Goal: Task Accomplishment & Management: Use online tool/utility

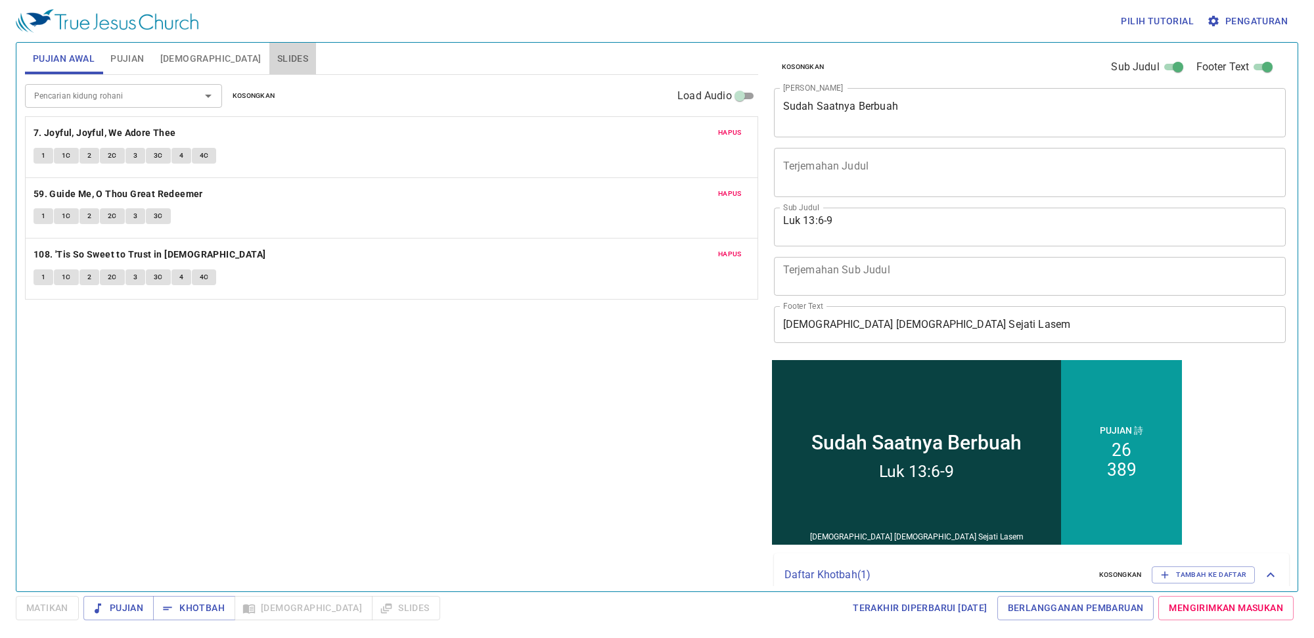
click at [277, 54] on span "Slides" at bounding box center [292, 59] width 31 height 16
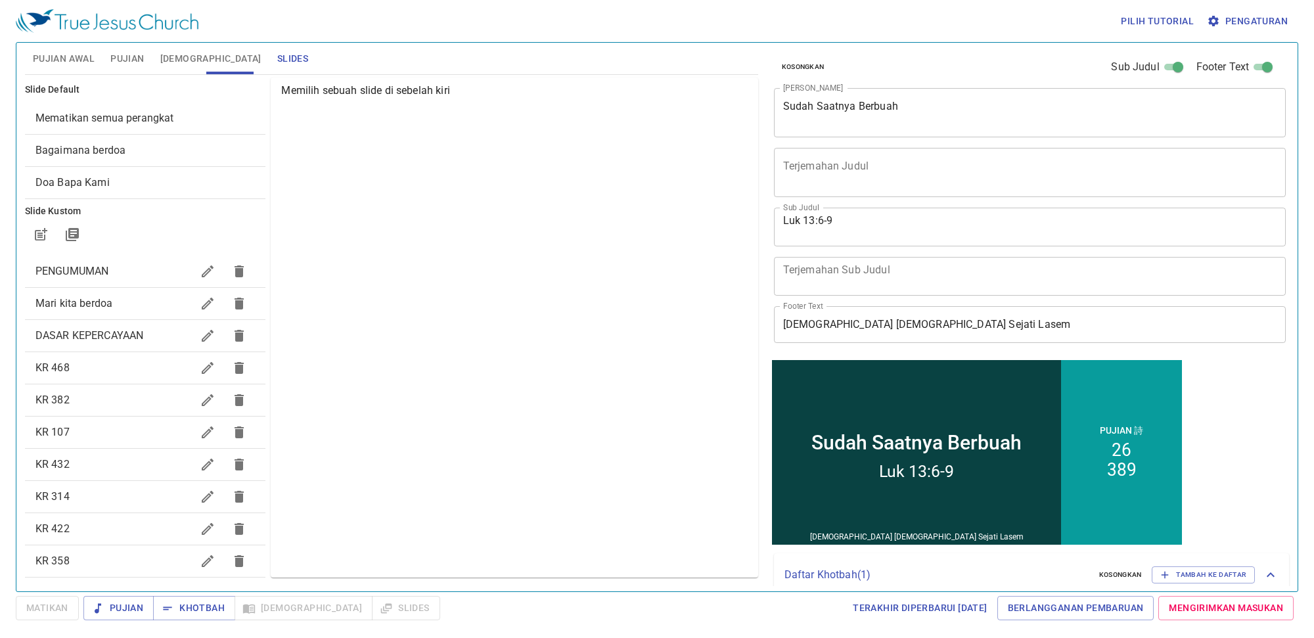
click at [109, 162] on div "Bagaimana berdoa" at bounding box center [145, 151] width 241 height 32
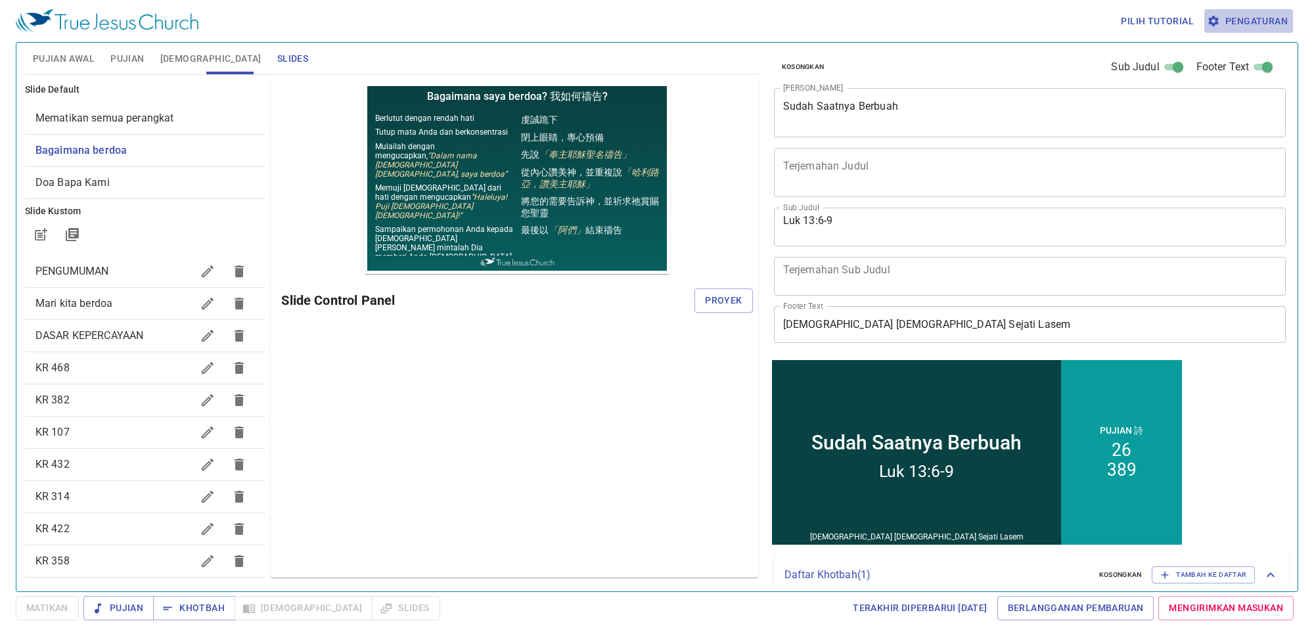
click at [1051, 18] on span "Pengaturan" at bounding box center [1249, 21] width 78 height 16
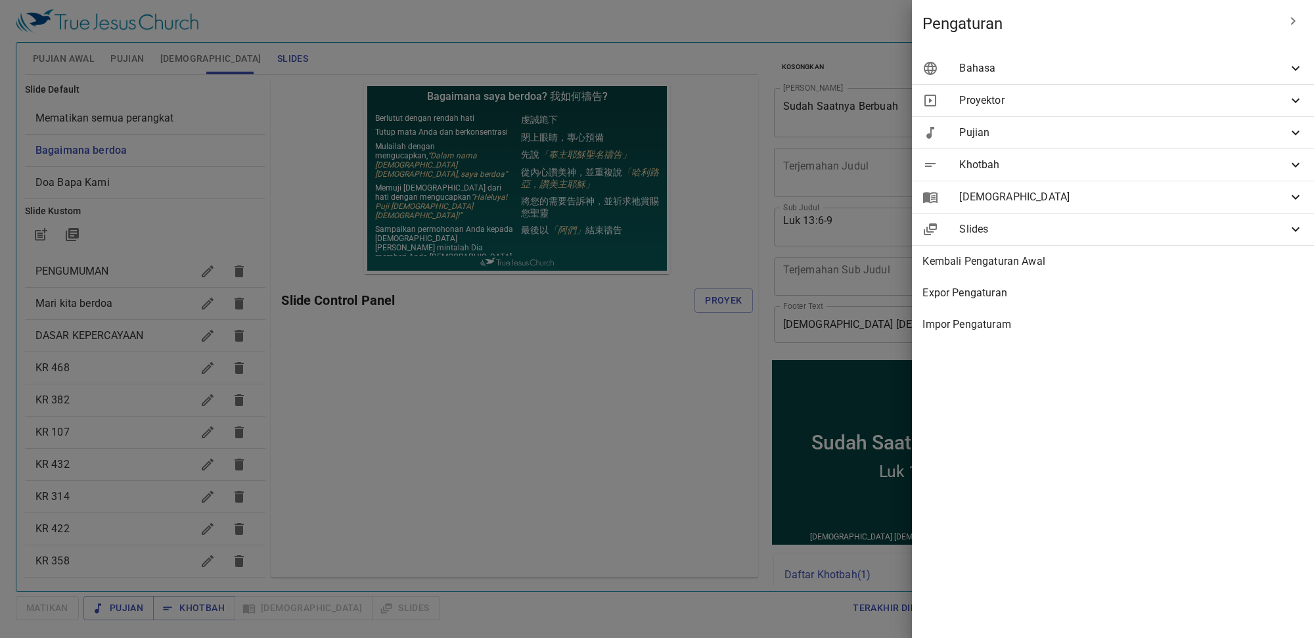
click at [1051, 76] on div "Bahasa" at bounding box center [1113, 69] width 402 height 32
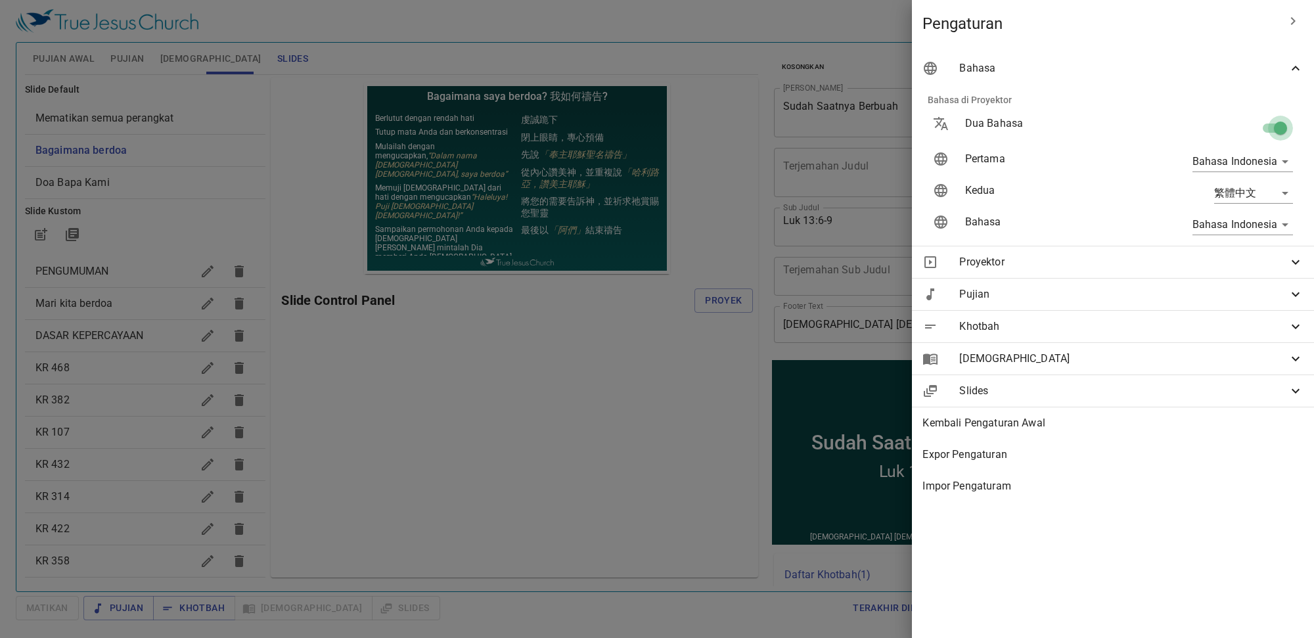
click at [1051, 126] on input "checkbox" at bounding box center [1280, 130] width 75 height 25
checkbox input "false"
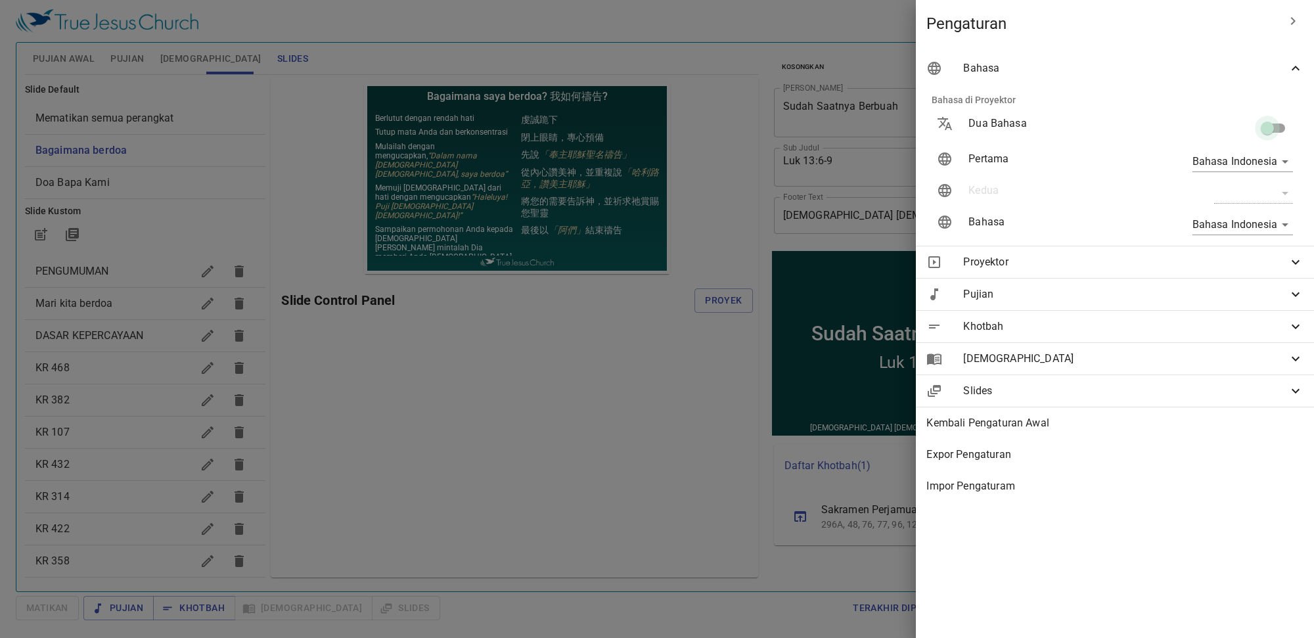
click at [1051, 126] on input "checkbox" at bounding box center [1267, 130] width 75 height 25
checkbox input "true"
type input "en"
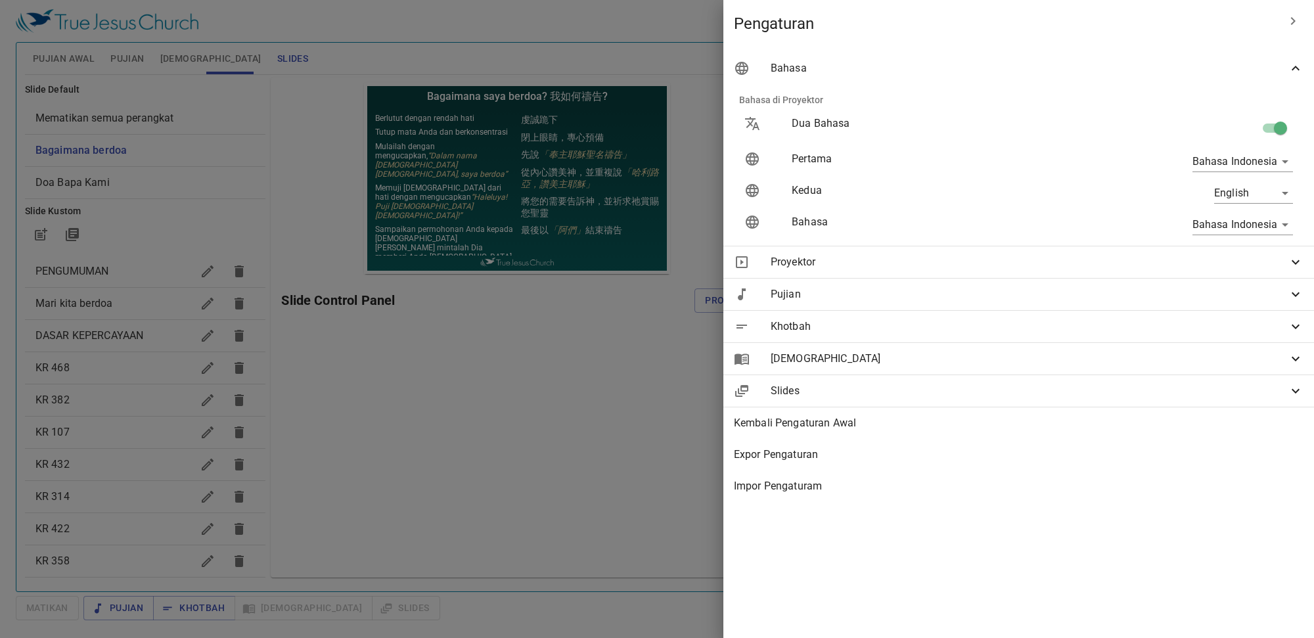
click at [1051, 126] on input "checkbox" at bounding box center [1280, 130] width 75 height 25
checkbox input "false"
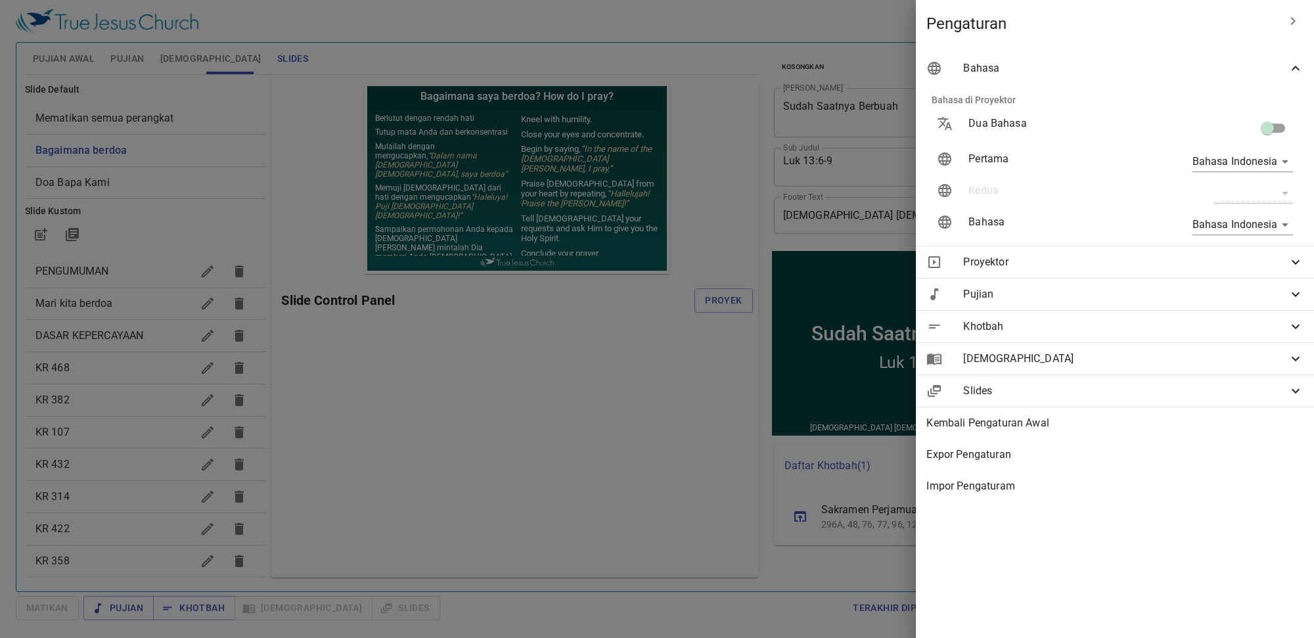
click at [451, 373] on div at bounding box center [657, 319] width 1314 height 638
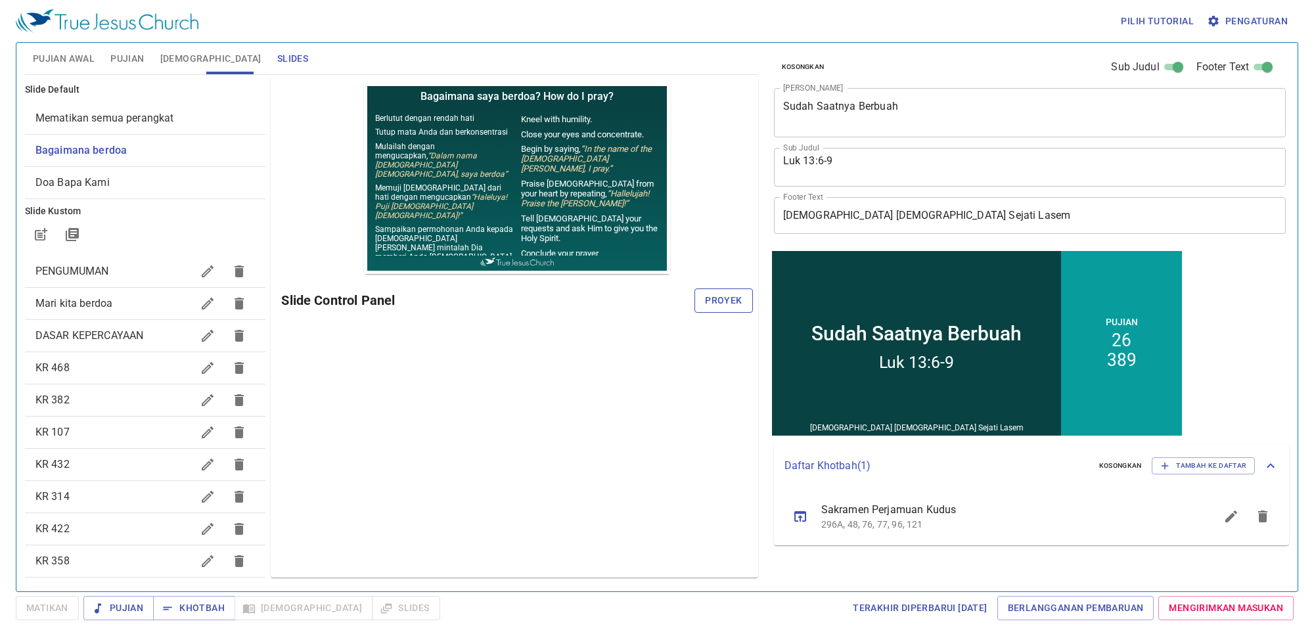
click at [731, 306] on span "Proyek" at bounding box center [723, 300] width 37 height 16
click at [84, 64] on span "Pujian Awal" at bounding box center [64, 59] width 62 height 16
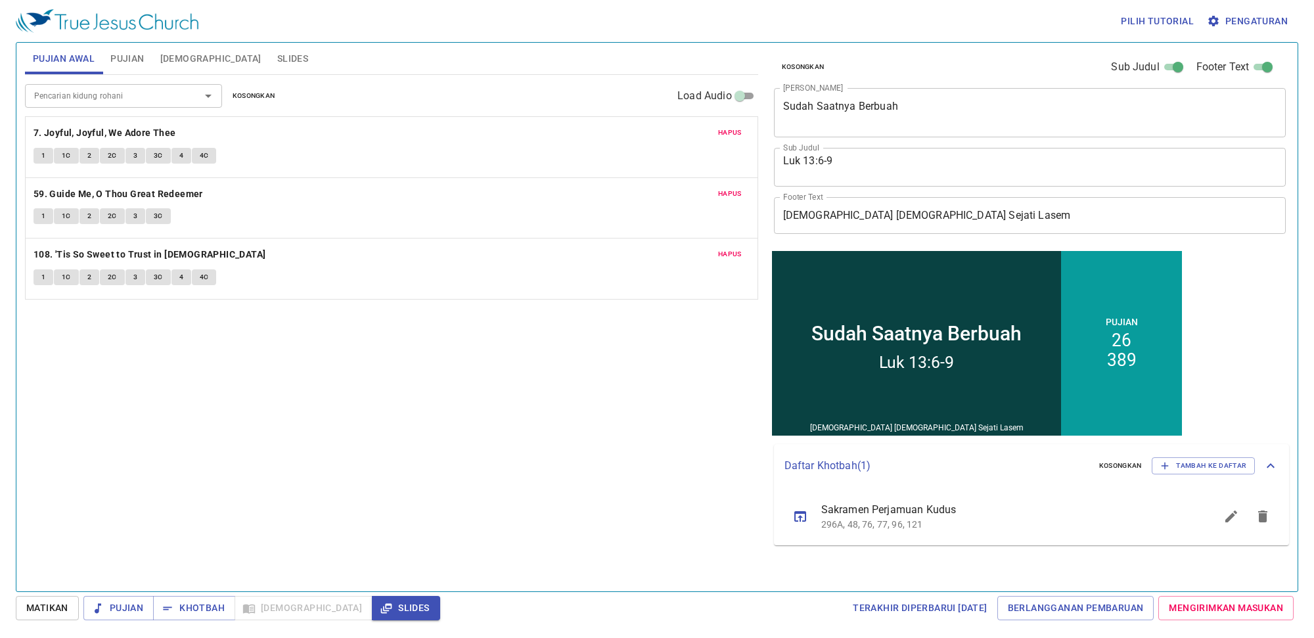
click at [267, 97] on span "Kosongkan" at bounding box center [254, 96] width 43 height 12
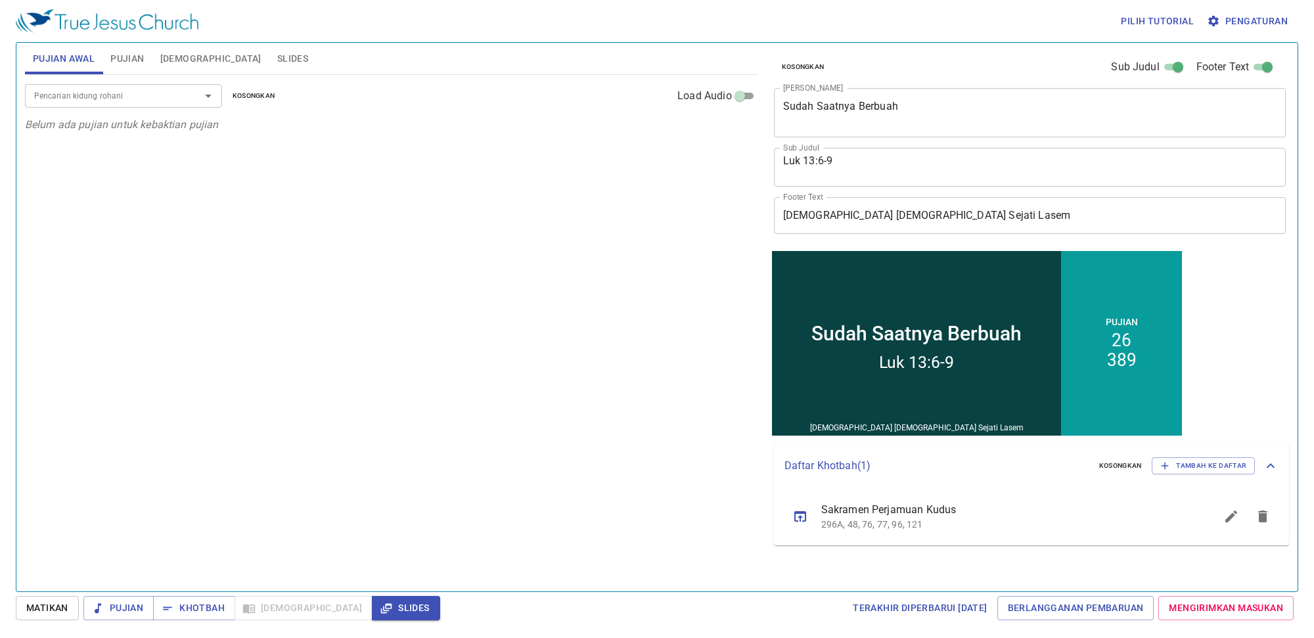
click at [726, 166] on div "Pencarian kidung rohani Pencarian kidung rohani Kosongkan Load Audio Belum ada …" at bounding box center [391, 327] width 733 height 505
click at [845, 151] on div "Luk 13:6-9 x Sub Judul" at bounding box center [1030, 167] width 512 height 39
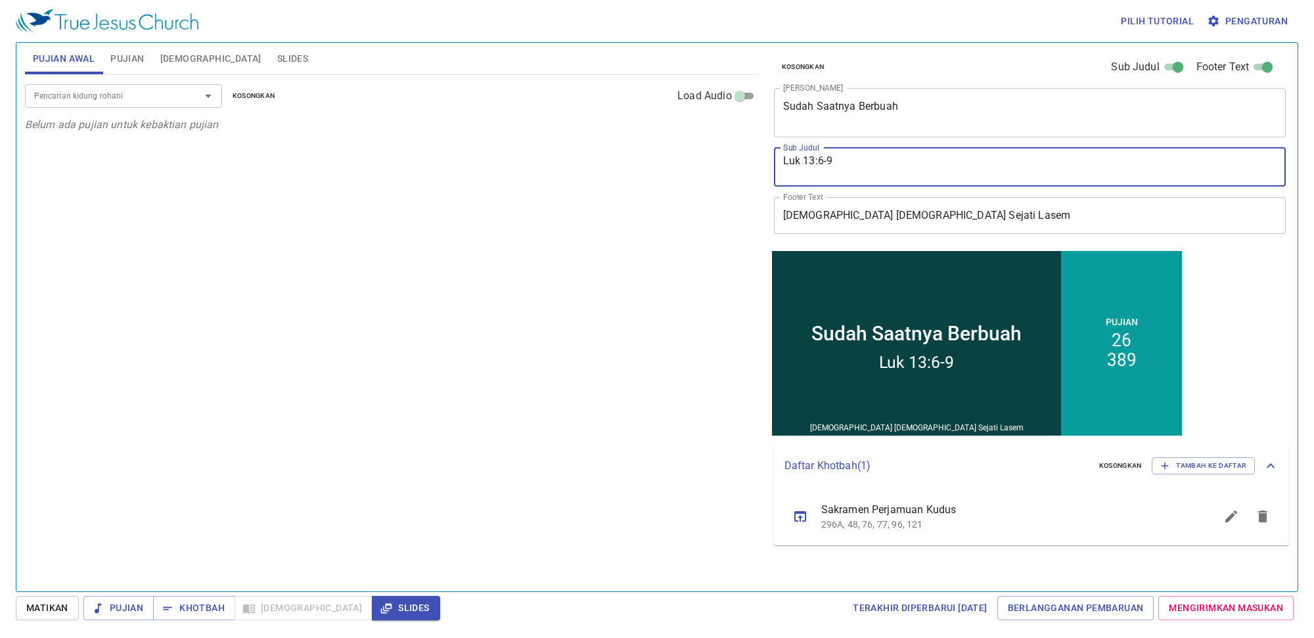
click at [852, 165] on textarea "Luk 13:6-9" at bounding box center [1030, 166] width 494 height 25
type textarea "L"
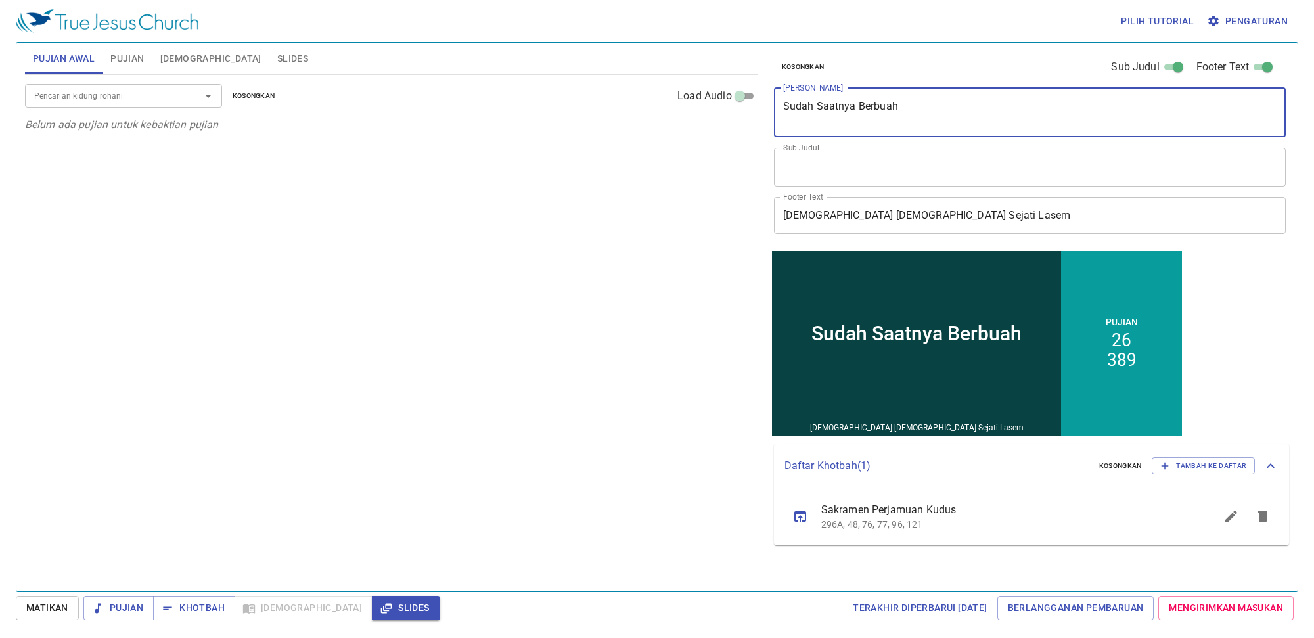
click at [897, 104] on textarea "Sudah Saatnya Berbuah" at bounding box center [1030, 112] width 494 height 25
type textarea "S"
type textarea "Merendahkan Diri"
click at [124, 93] on input "Pencarian kidung rohani" at bounding box center [104, 95] width 150 height 15
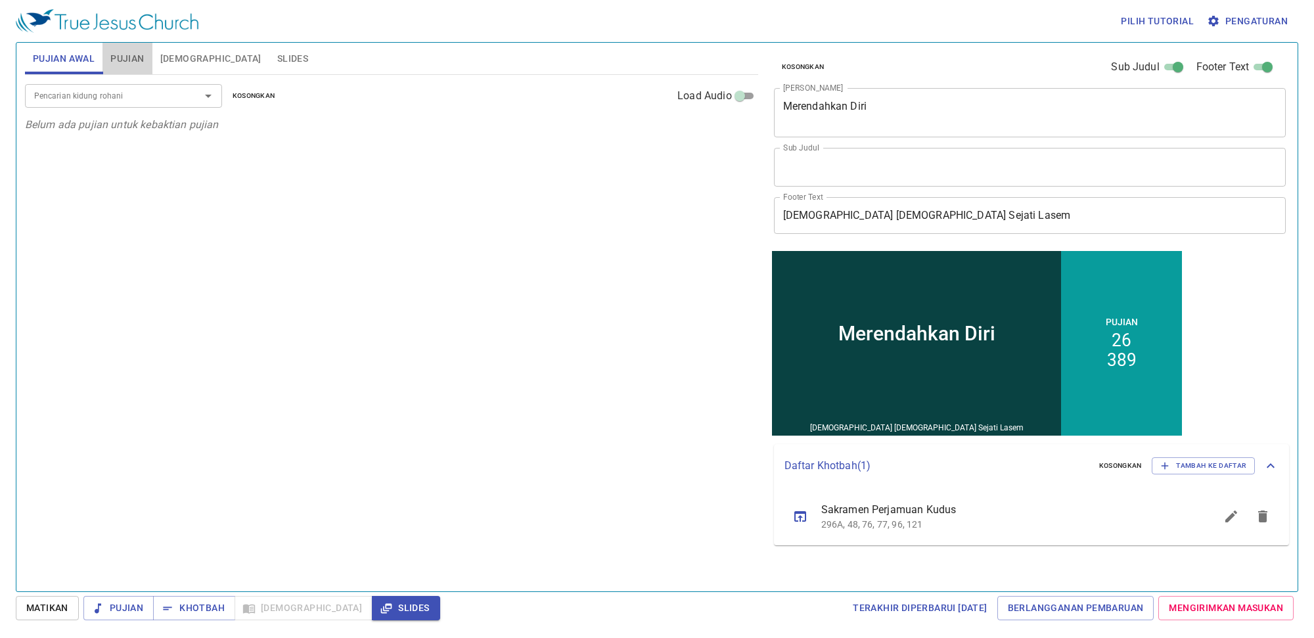
click at [139, 57] on span "Pujian" at bounding box center [127, 59] width 34 height 16
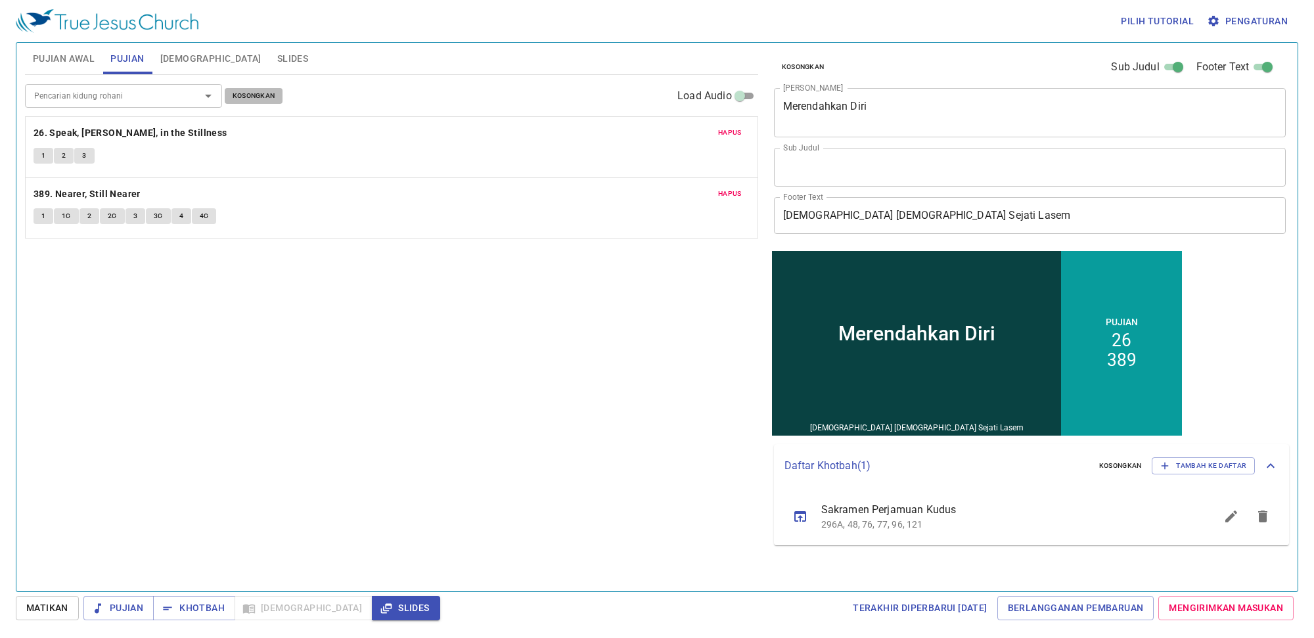
click at [233, 97] on span "Kosongkan" at bounding box center [254, 96] width 43 height 12
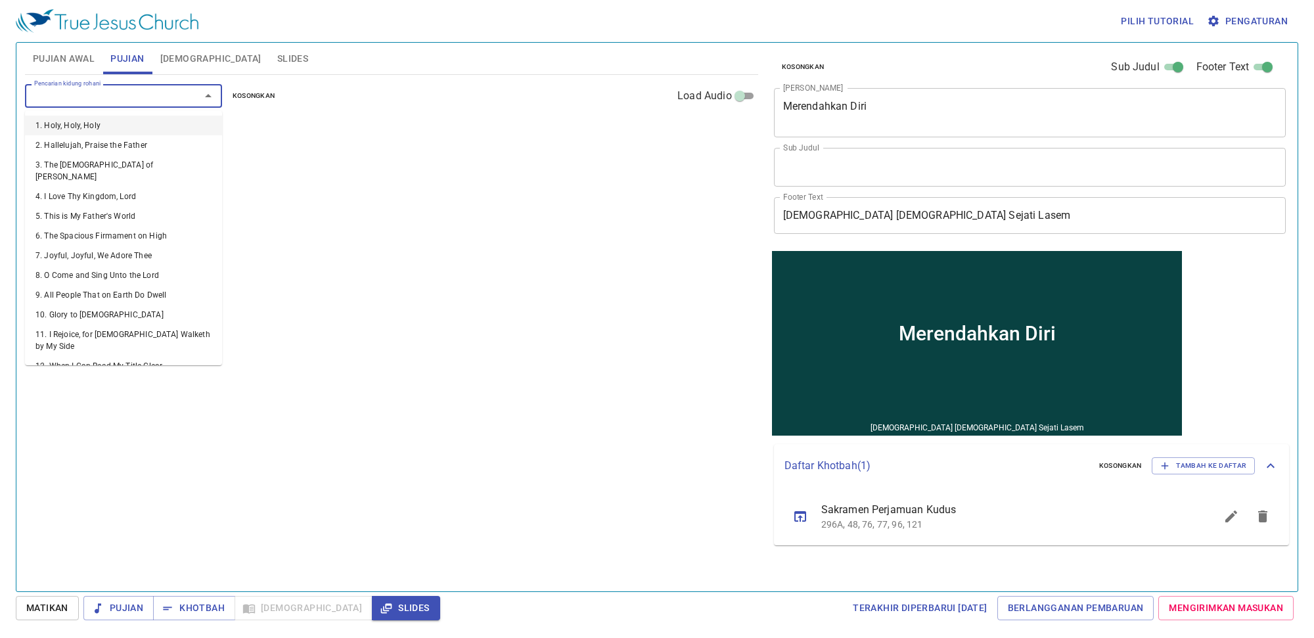
click at [172, 97] on input "Pencarian kidung rohani" at bounding box center [104, 95] width 150 height 15
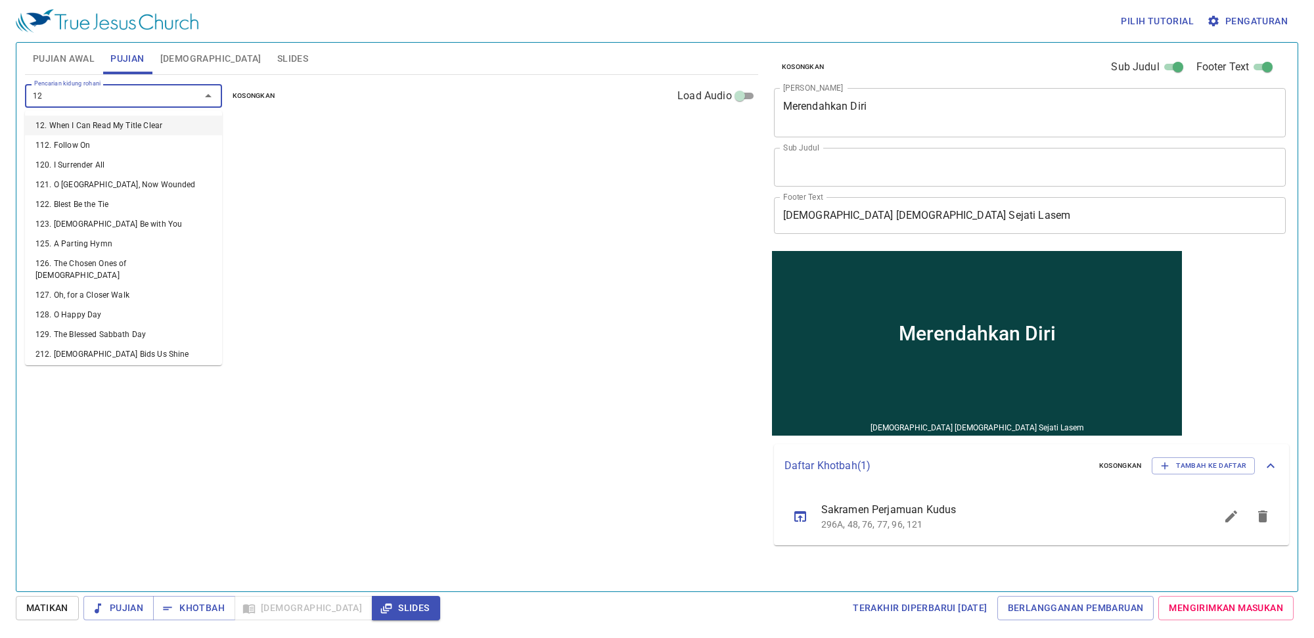
type input "129"
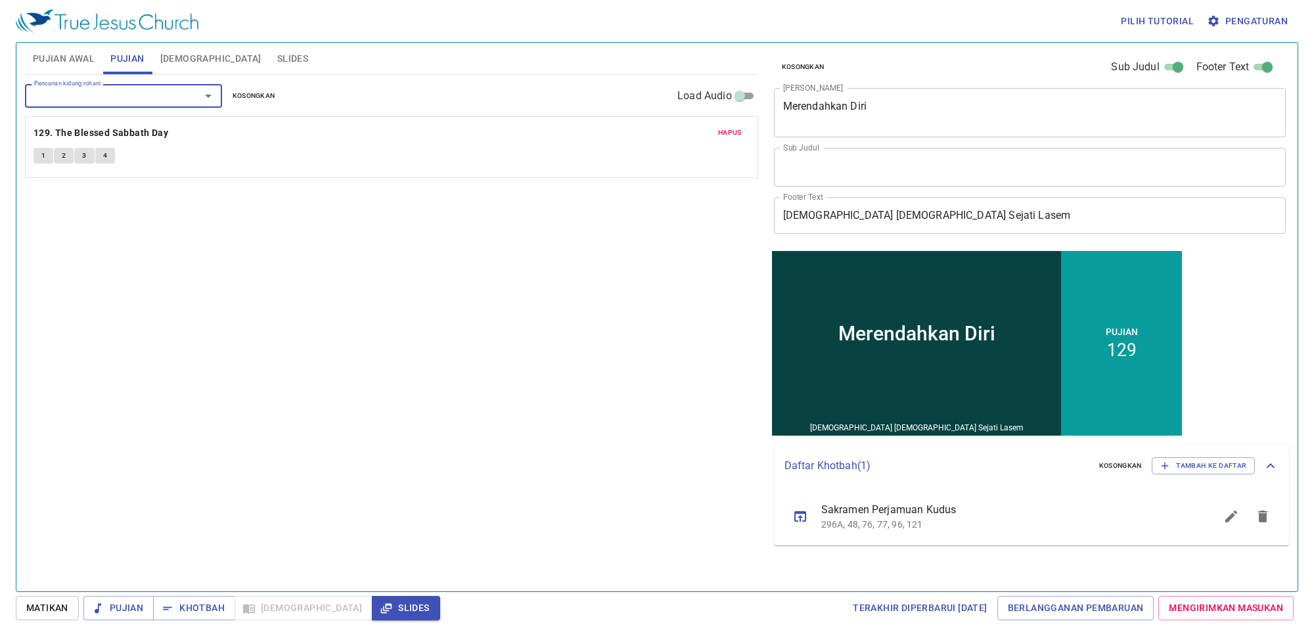
click at [74, 59] on span "Pujian Awal" at bounding box center [64, 59] width 62 height 16
click at [77, 92] on input "Pencarian kidung rohani" at bounding box center [104, 95] width 150 height 15
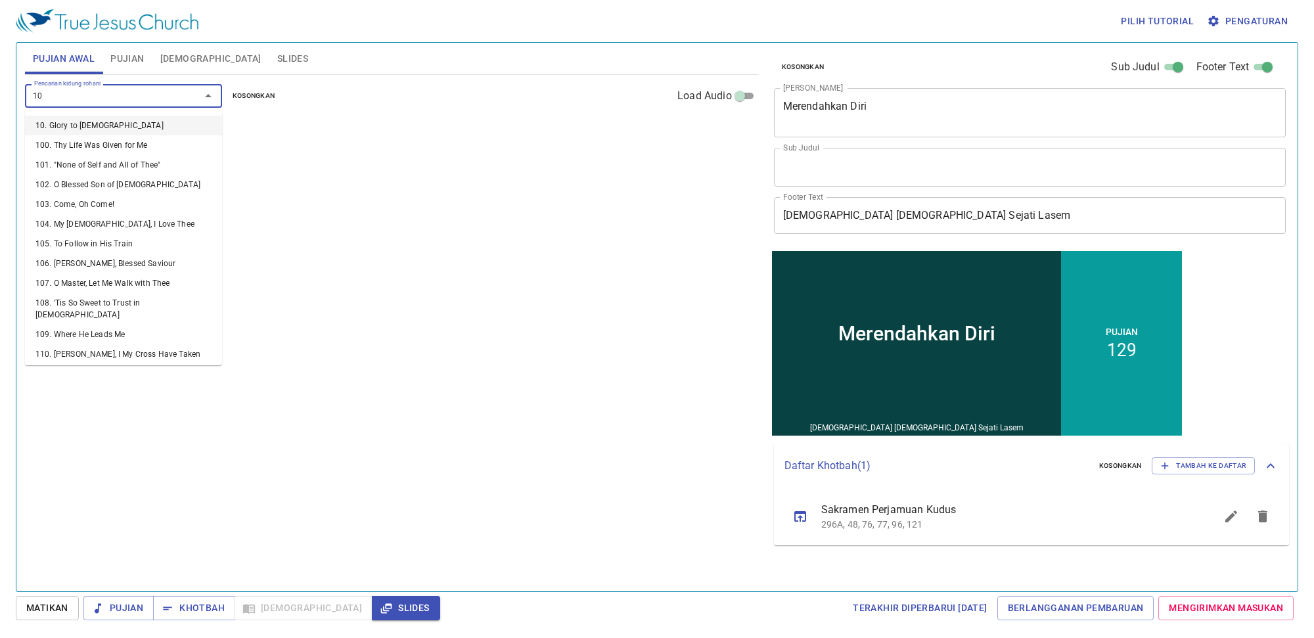
type input "104"
type input "106"
type input "107"
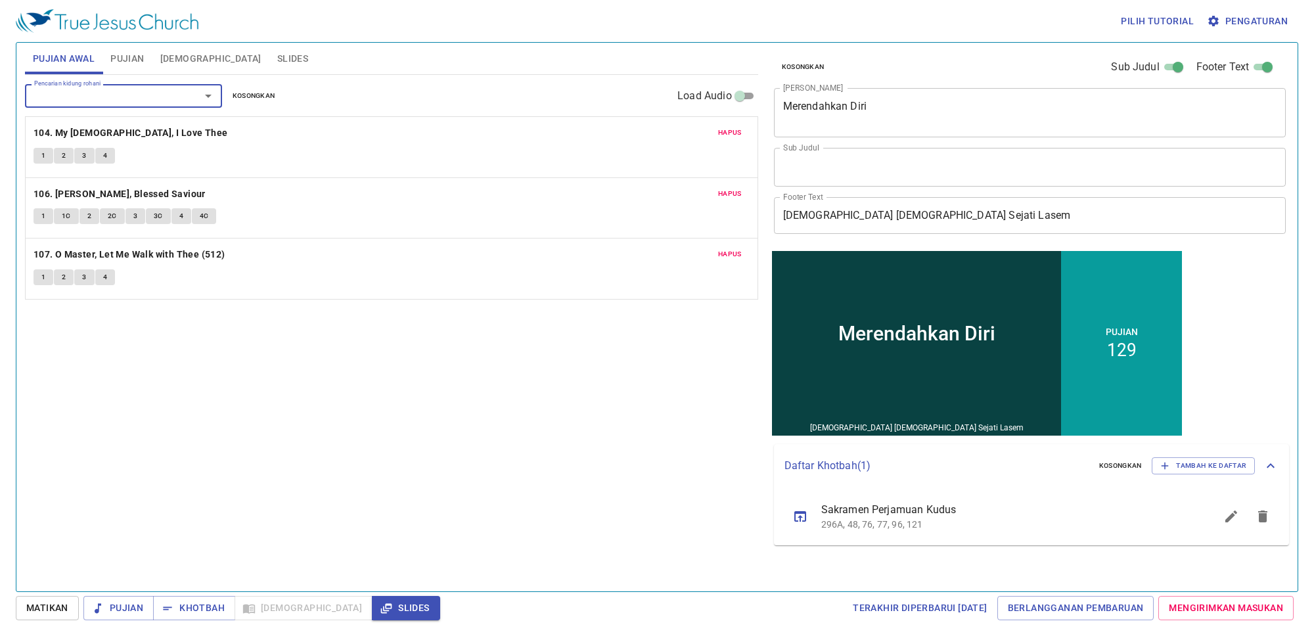
click at [269, 48] on button "Slides" at bounding box center [292, 59] width 47 height 32
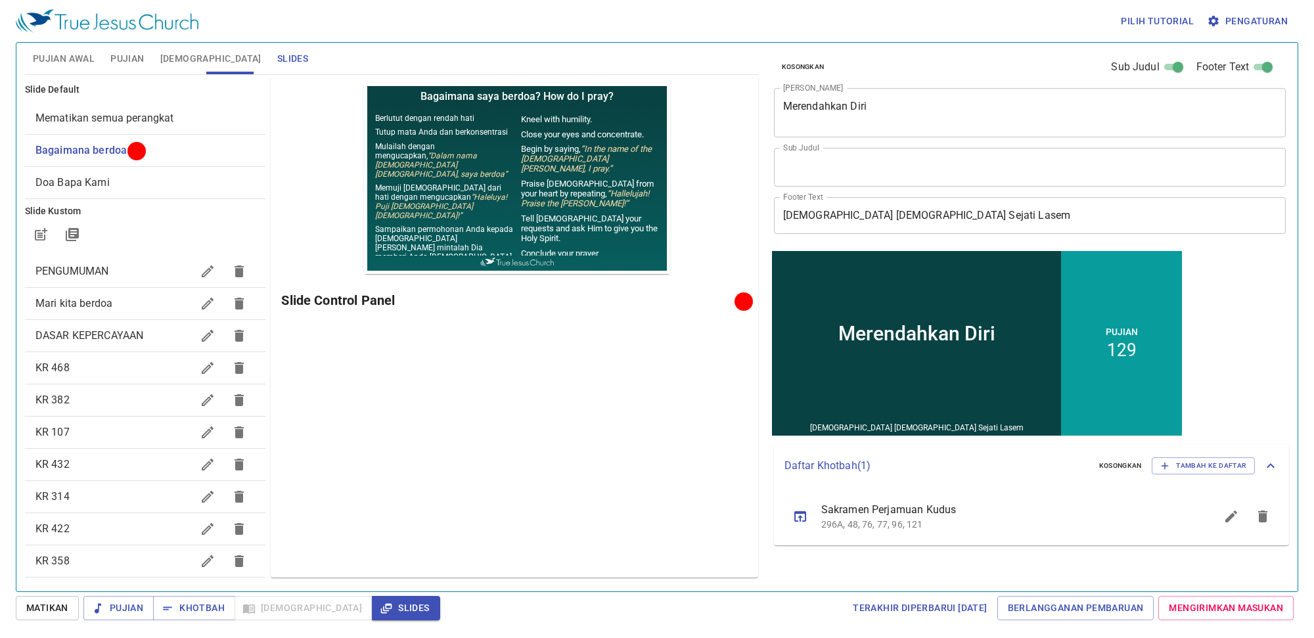
click at [61, 66] on span "Pujian Awal" at bounding box center [64, 59] width 62 height 16
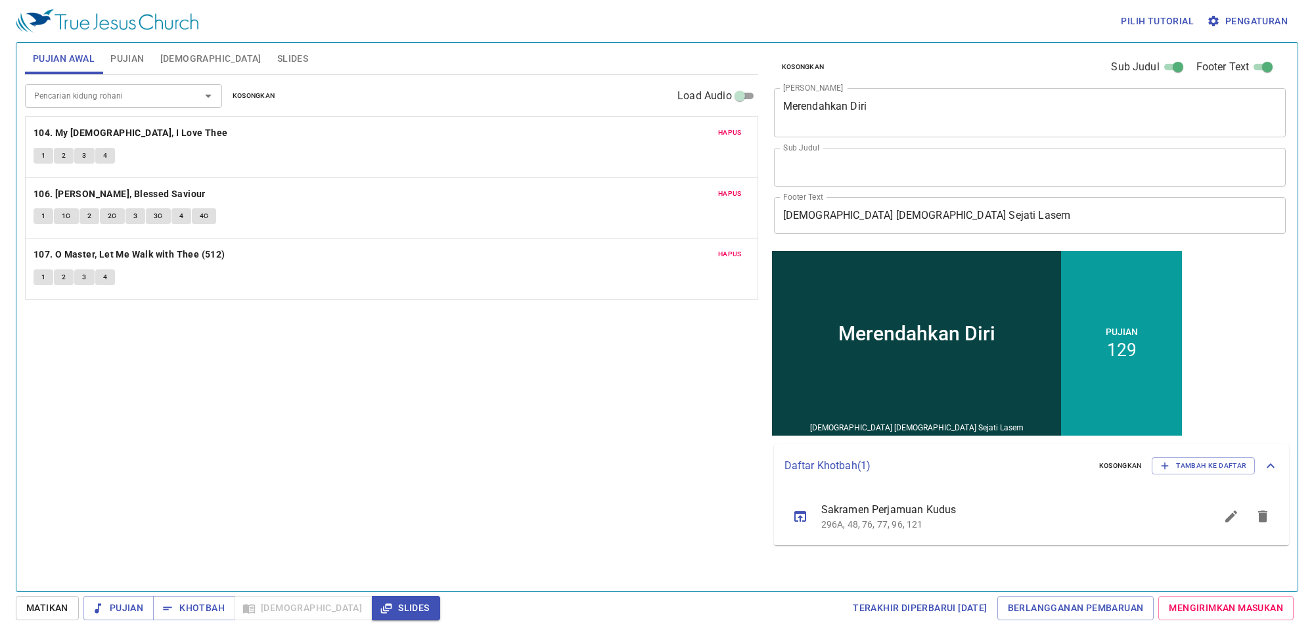
click at [137, 60] on span "Pujian" at bounding box center [127, 59] width 34 height 16
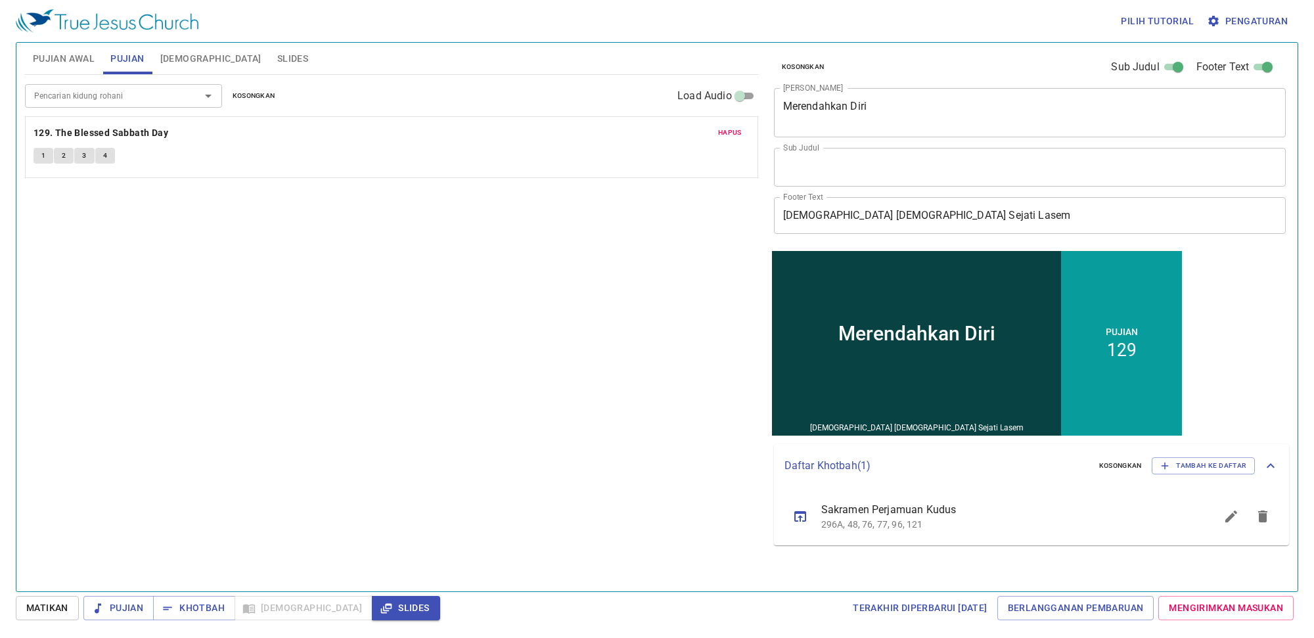
click at [130, 93] on input "Pencarian kidung rohani" at bounding box center [104, 95] width 150 height 15
type input "398. Living for Jesus"
click at [68, 59] on span "Pujian Awal" at bounding box center [64, 59] width 62 height 16
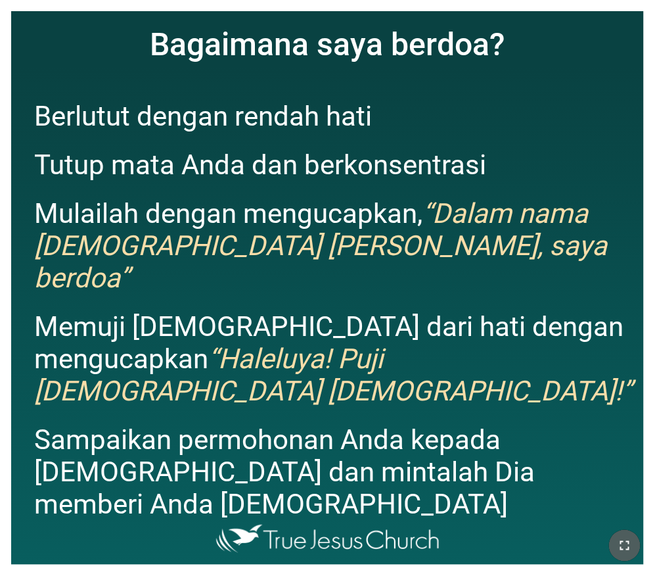
click at [613, 541] on button "button" at bounding box center [625, 546] width 32 height 32
click at [493, 576] on div at bounding box center [327, 545] width 655 height 60
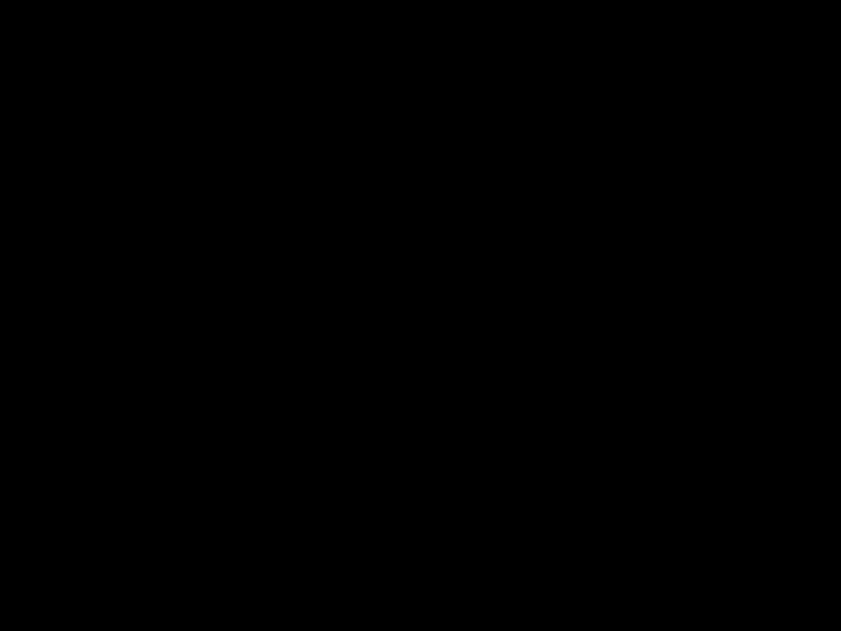
click at [840, 11] on div at bounding box center [420, 315] width 841 height 631
click at [840, 373] on div at bounding box center [420, 315] width 841 height 631
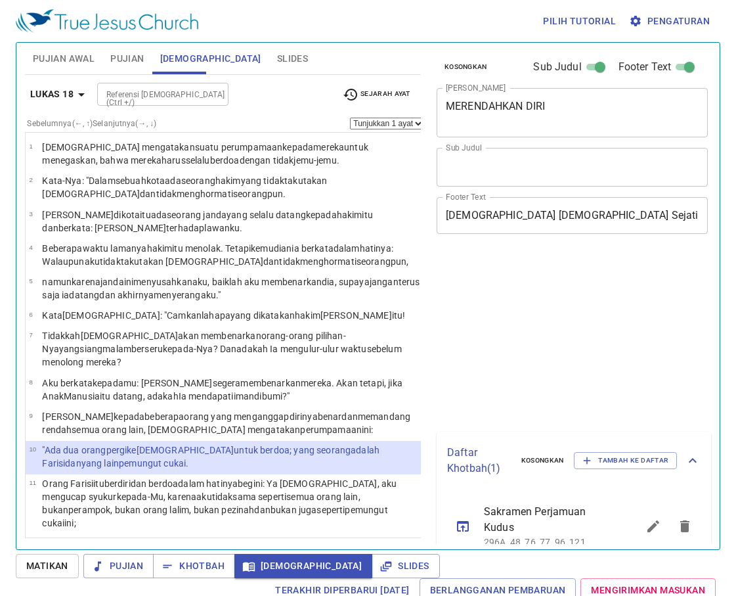
scroll to position [7, 0]
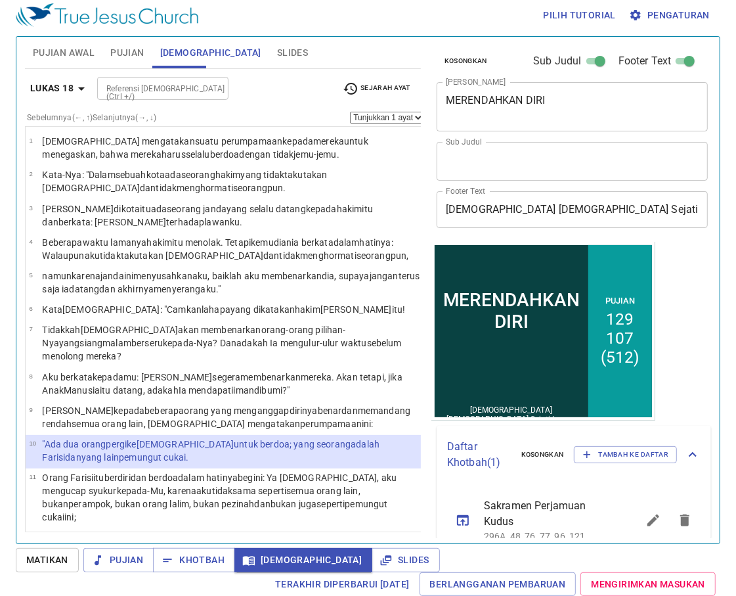
click at [450, 176] on button "12" at bounding box center [460, 177] width 21 height 21
click at [450, 175] on button "12" at bounding box center [460, 177] width 21 height 21
click at [450, 172] on button "12" at bounding box center [460, 177] width 21 height 21
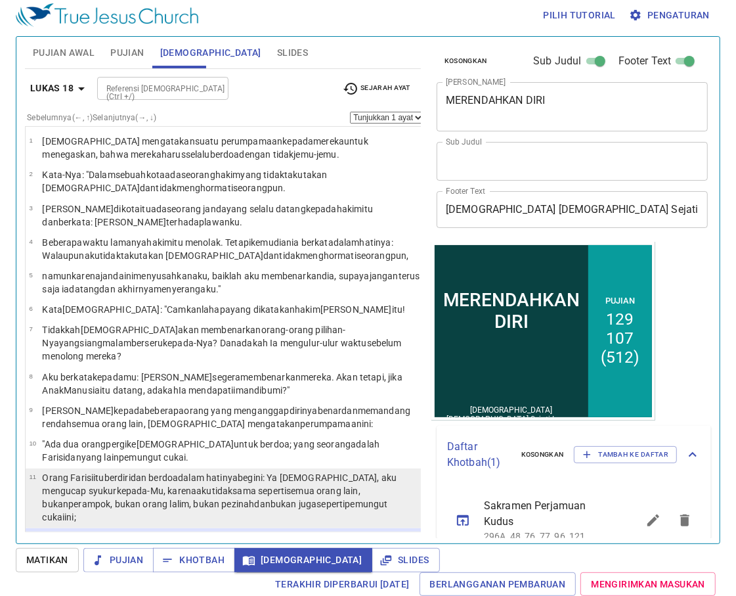
select select "12"
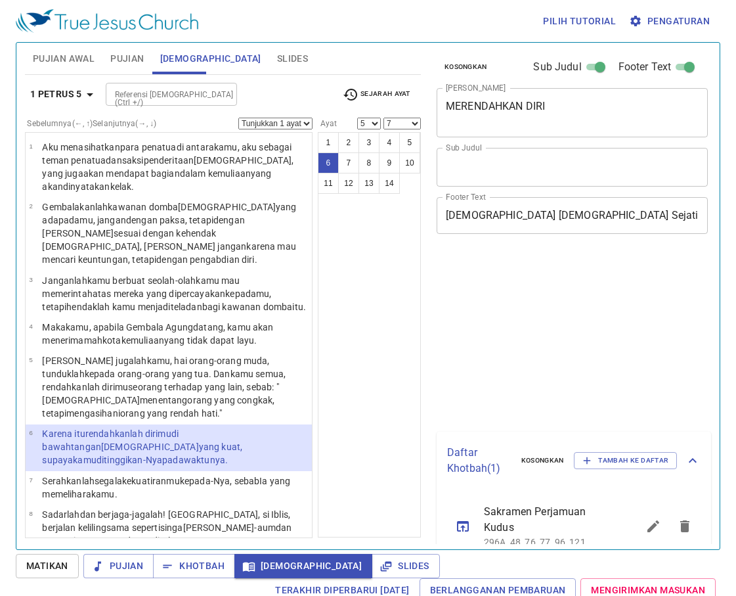
select select "5"
select select "7"
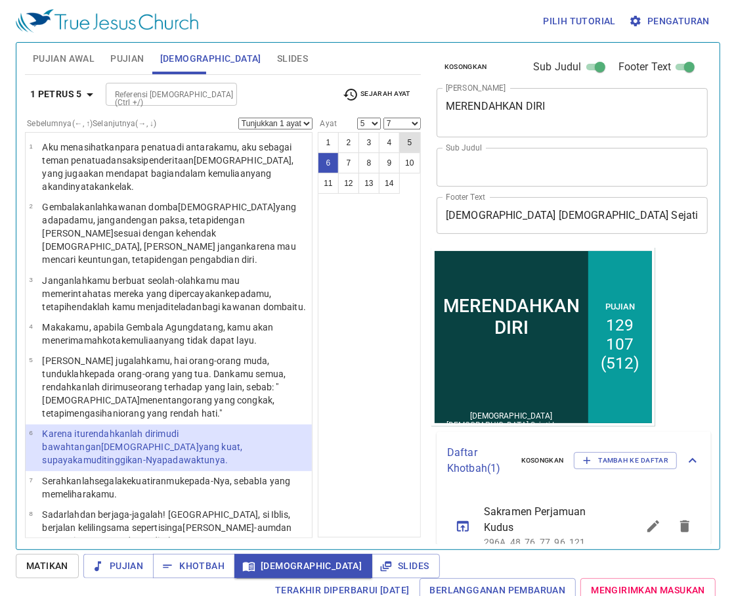
click at [399, 153] on button "5" at bounding box center [409, 142] width 21 height 21
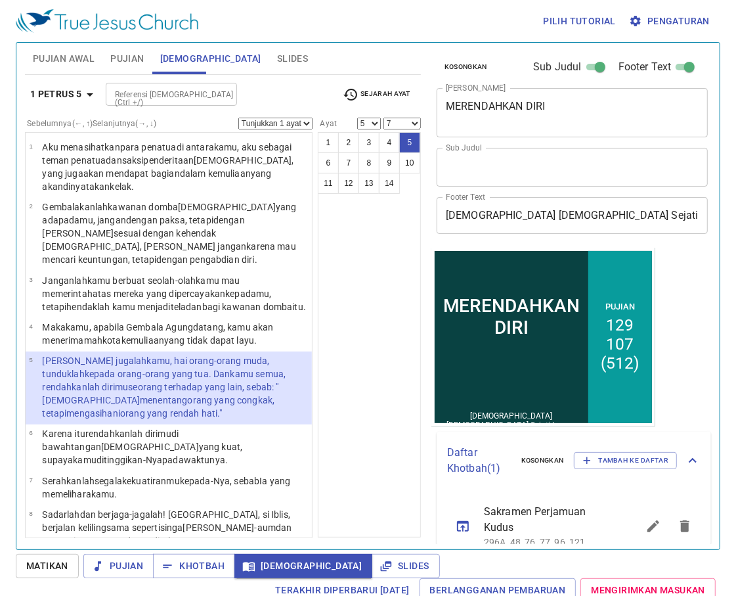
select select "5"
select select
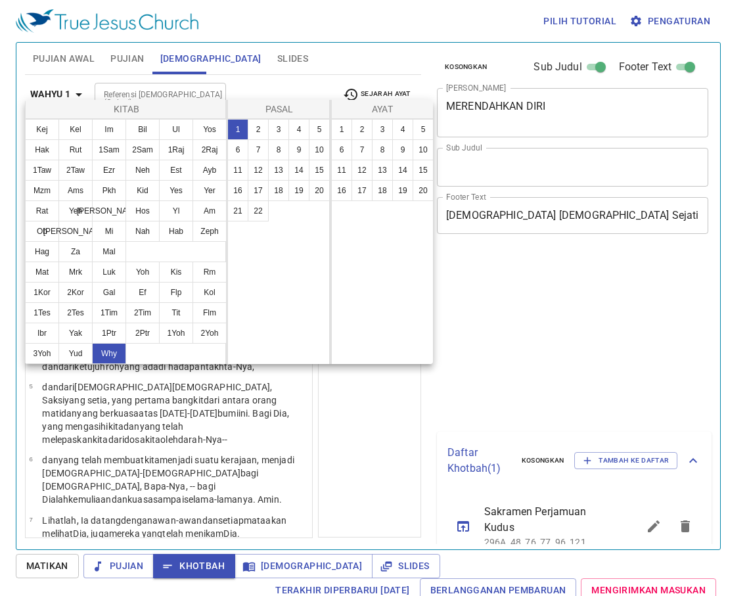
scroll to position [7, 0]
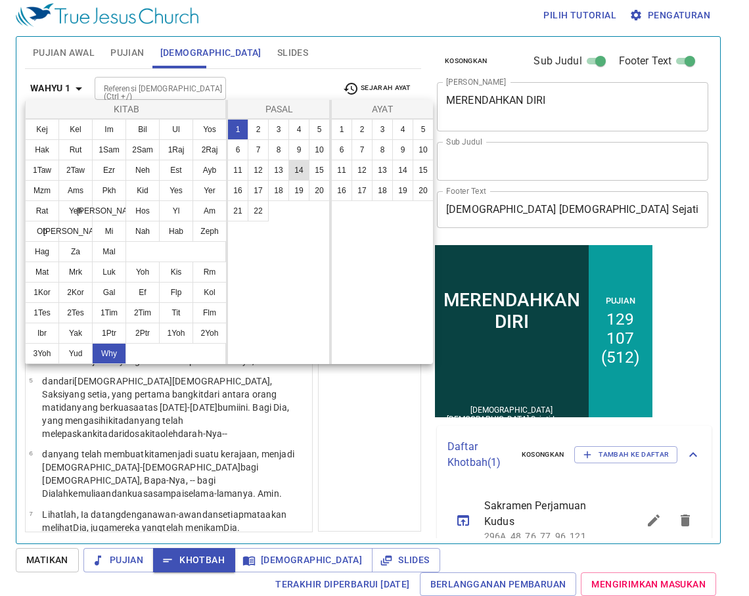
click at [291, 168] on button "14" at bounding box center [298, 170] width 21 height 21
click at [292, 168] on button "14" at bounding box center [298, 170] width 21 height 21
click button "14" at bounding box center [298, 170] width 21 height 21
click at [304, 165] on button "14" at bounding box center [298, 170] width 21 height 21
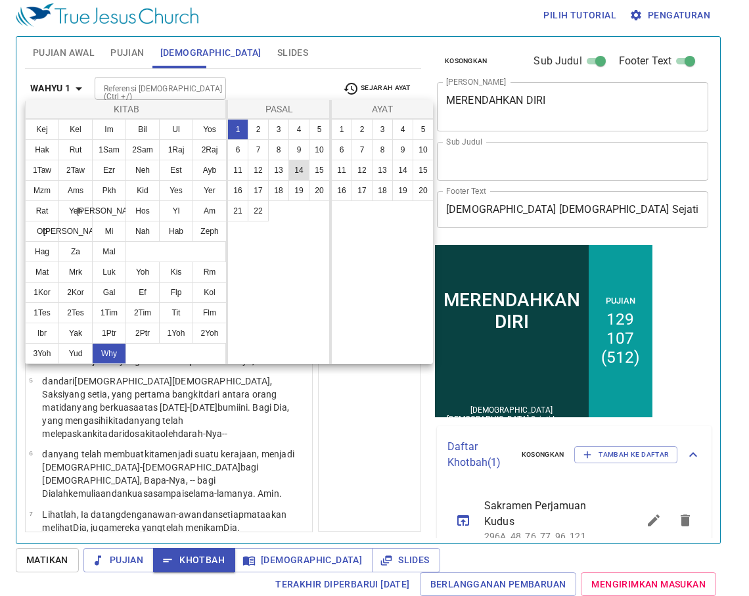
click at [300, 165] on button "14" at bounding box center [298, 170] width 21 height 21
click at [300, 166] on button "14" at bounding box center [298, 170] width 21 height 21
click at [298, 166] on button "14" at bounding box center [298, 170] width 21 height 21
click at [298, 171] on button "14" at bounding box center [298, 170] width 21 height 21
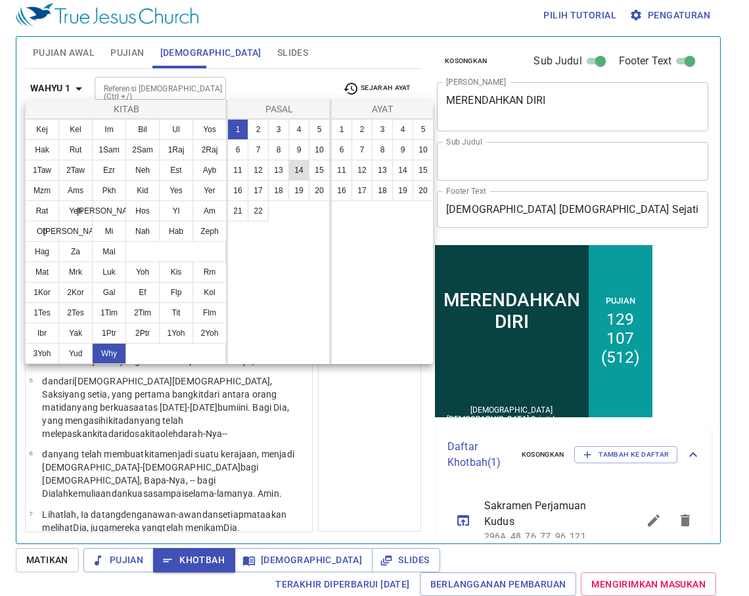
click at [298, 171] on button "14" at bounding box center [298, 170] width 21 height 21
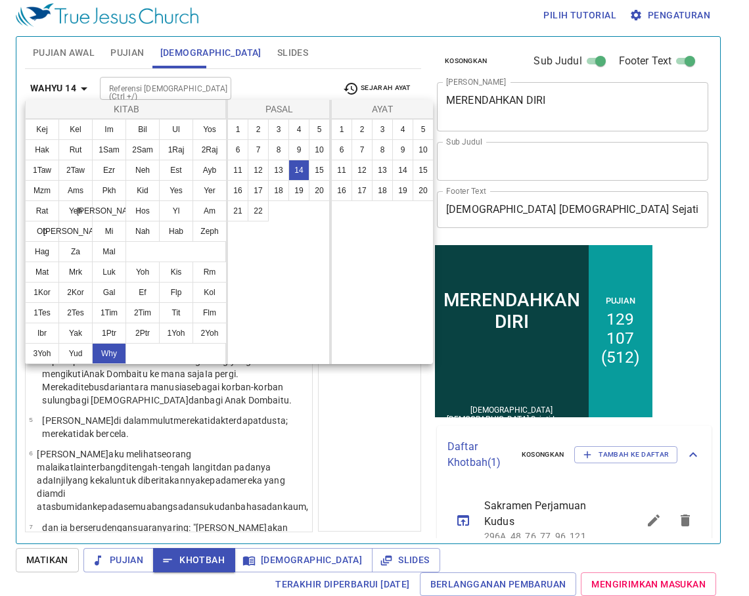
click at [298, 171] on button "14" at bounding box center [298, 170] width 21 height 21
click at [363, 152] on button "7" at bounding box center [361, 149] width 21 height 21
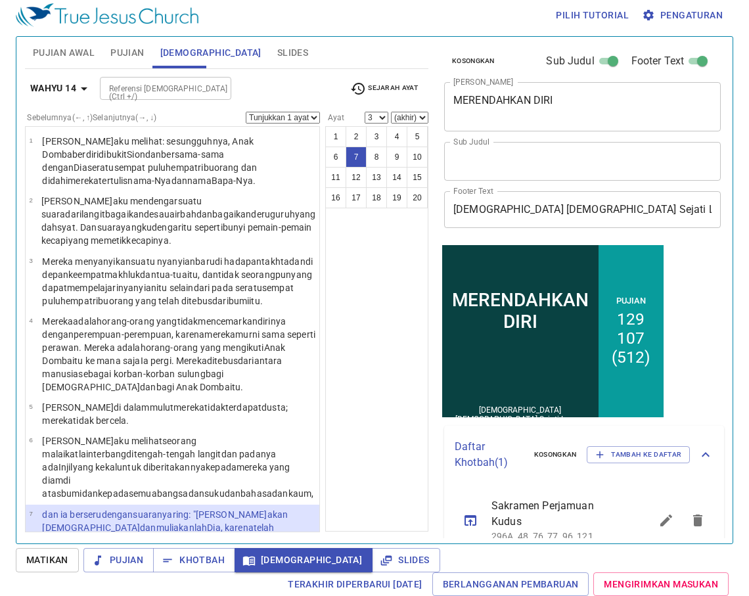
click at [286, 134] on button "7" at bounding box center [278, 128] width 16 height 12
select select "7"
click at [363, 152] on div "Kitab Kej Kel Im Bil Ul Yos Hak Rut 1Sam 2Sam 1Raj 2Raj 1Taw 2Taw Ezr Neh Est A…" at bounding box center [374, 298] width 749 height 596
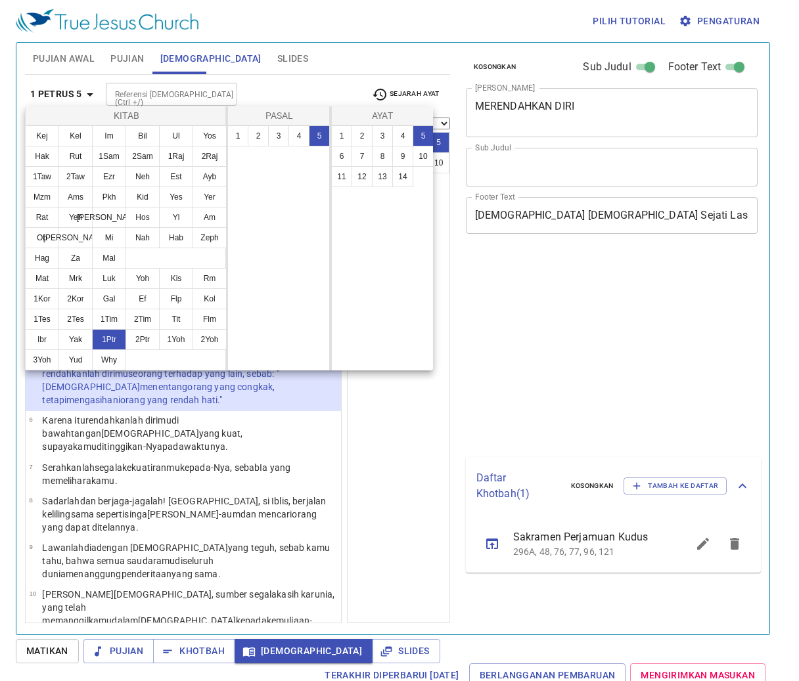
select select "5"
select select "7"
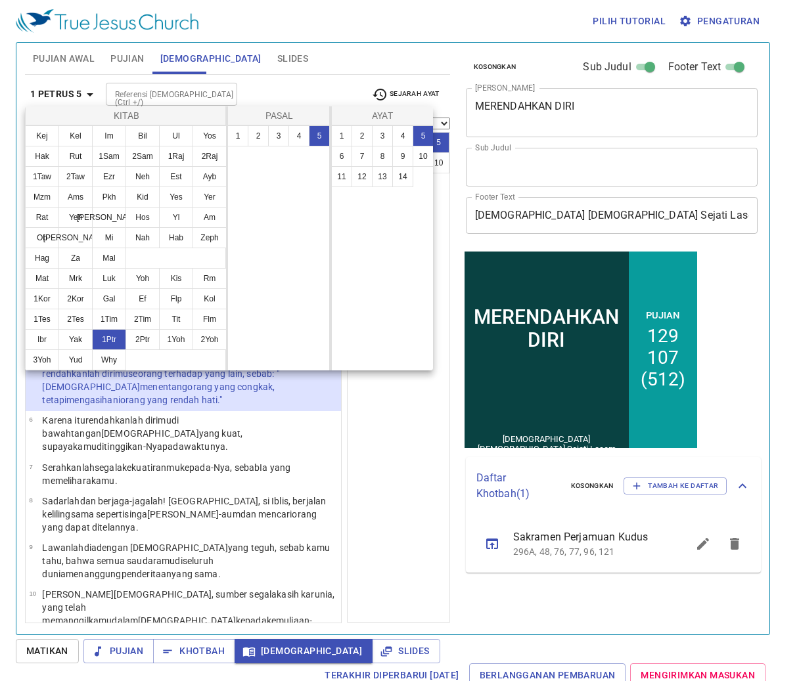
drag, startPoint x: 206, startPoint y: 649, endPoint x: 189, endPoint y: 640, distance: 19.4
click at [206, 650] on div at bounding box center [399, 340] width 799 height 681
click at [205, 650] on div "Kitab Kej Kel Im Bil Ul Yos Hak Rut 1Sam 2Sam 1Raj 2Raj 1Taw 2Taw Ezr Neh Est A…" at bounding box center [399, 340] width 799 height 681
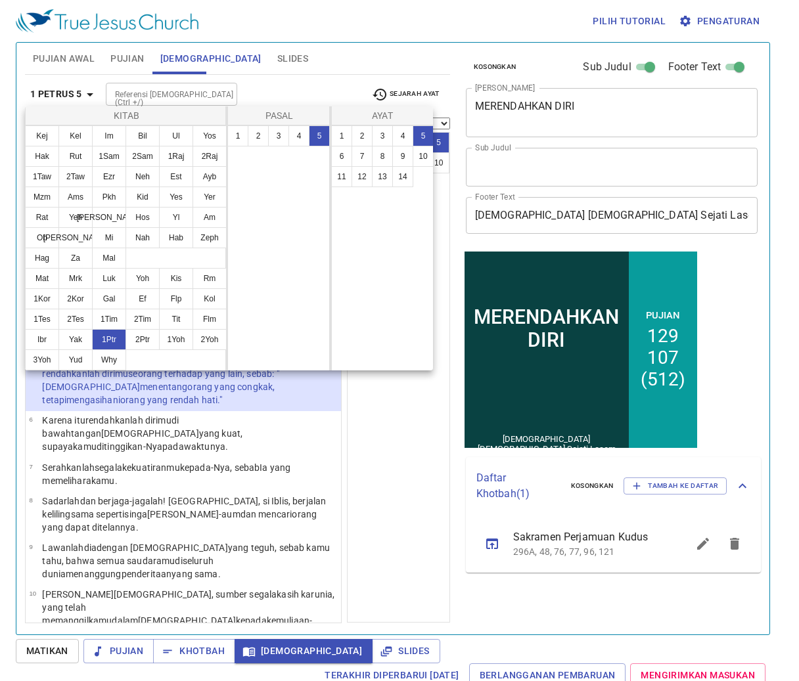
click at [205, 650] on div "Kitab Kej Kel Im Bil Ul Yos Hak Rut 1Sam 2Sam 1Raj 2Raj 1Taw 2Taw Ezr Neh Est A…" at bounding box center [399, 340] width 799 height 681
click at [197, 649] on div "Kitab Kej Kel Im Bil Ul Yos Hak Rut 1Sam 2Sam 1Raj 2Raj 1Taw 2Taw Ezr Neh Est A…" at bounding box center [399, 340] width 799 height 681
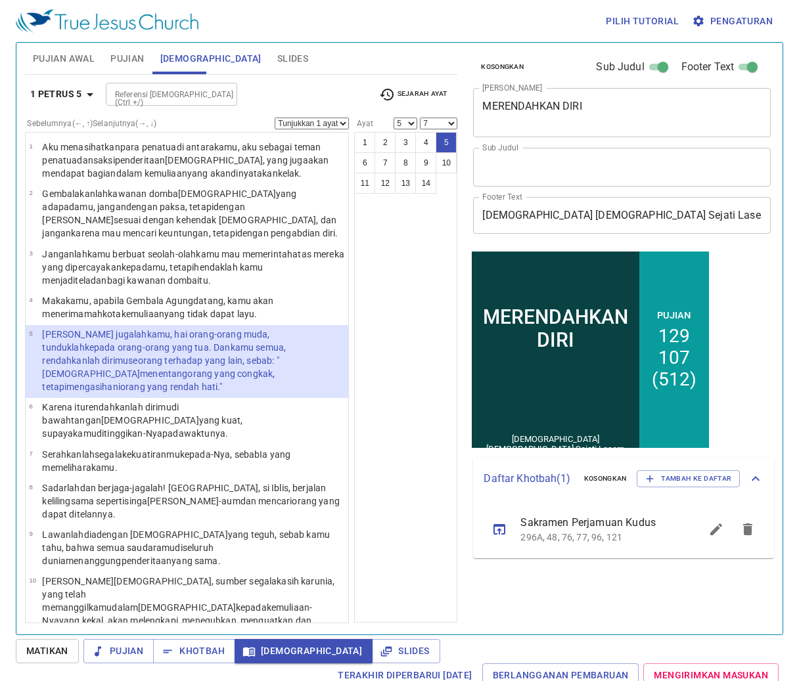
click at [189, 639] on div "Kitab Kej Kel Im Bil Ul Yos Hak Rut 1Sam 2Sam 1Raj 2Raj 1Taw 2Taw Ezr Neh Est A…" at bounding box center [399, 340] width 799 height 681
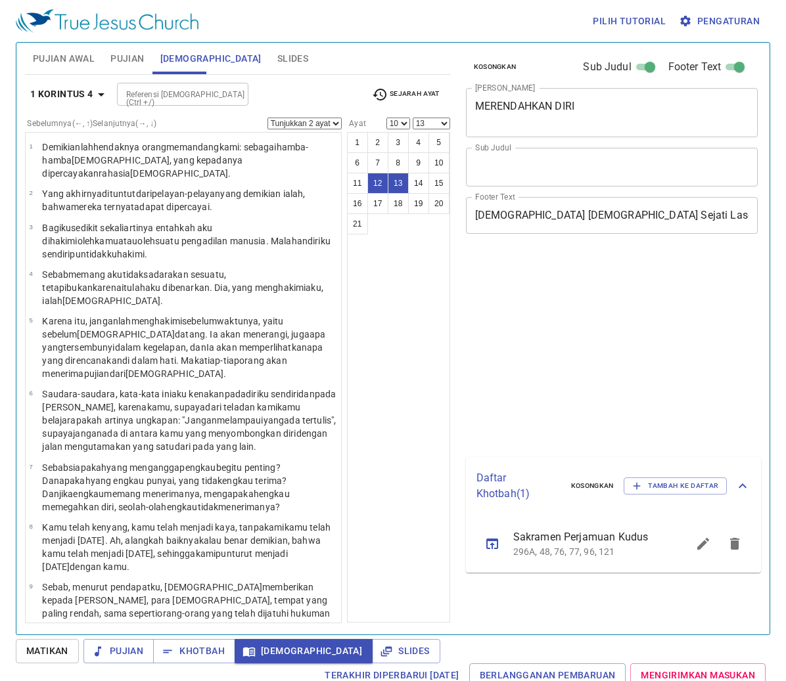
select select "2"
select select "10"
select select "13"
